Goal: Information Seeking & Learning: Check status

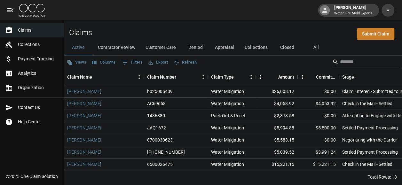
scroll to position [96, 0]
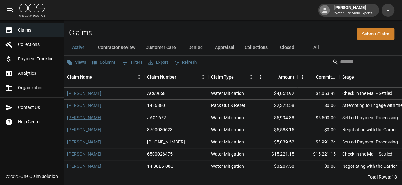
click at [95, 118] on link "[PERSON_NAME]" at bounding box center [84, 117] width 34 height 6
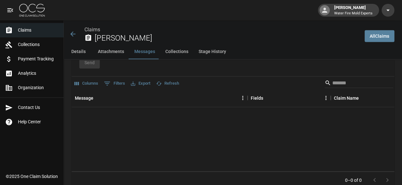
scroll to position [597, 0]
click at [30, 26] on link "Claims" at bounding box center [32, 30] width 64 height 14
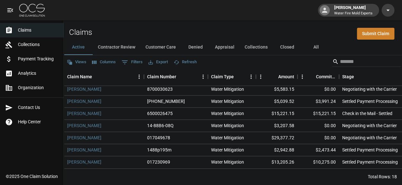
scroll to position [5, 0]
click at [86, 159] on link "[PERSON_NAME]" at bounding box center [84, 162] width 34 height 6
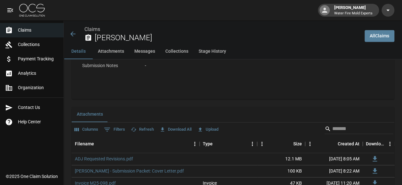
scroll to position [421, 0]
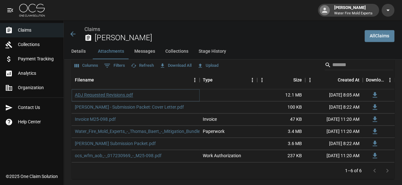
click at [120, 92] on link "ADJ Requested Revisions.pdf" at bounding box center [104, 95] width 58 height 6
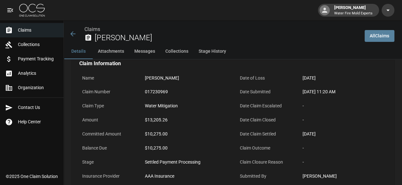
scroll to position [32, 0]
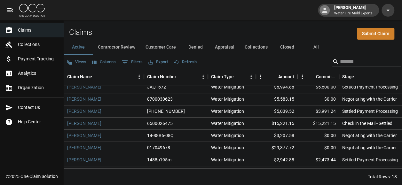
scroll to position [128, 0]
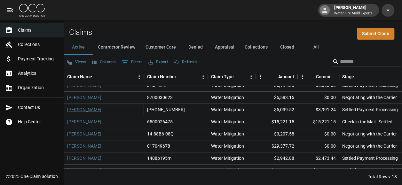
click at [89, 106] on link "[PERSON_NAME]" at bounding box center [84, 109] width 34 height 6
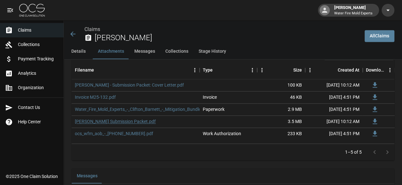
scroll to position [421, 0]
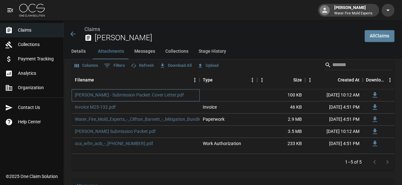
click at [145, 98] on div "[PERSON_NAME] - Submission Packet: Cover Letter.pdf" at bounding box center [136, 95] width 128 height 12
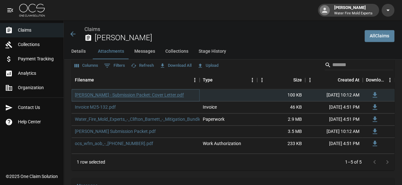
click at [147, 96] on link "[PERSON_NAME] - Submission Packet: Cover Letter.pdf" at bounding box center [129, 95] width 109 height 6
click at [140, 131] on link "[PERSON_NAME] Submission Packet.pdf" at bounding box center [115, 131] width 81 height 6
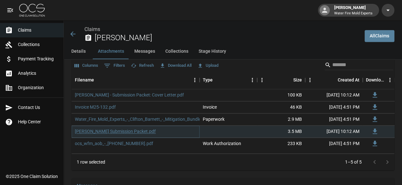
click at [130, 130] on link "[PERSON_NAME] Submission Packet.pdf" at bounding box center [115, 131] width 81 height 6
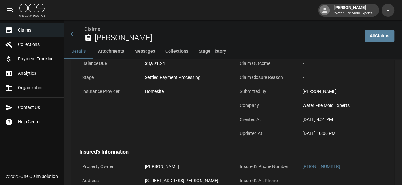
scroll to position [69, 0]
